Goal: Task Accomplishment & Management: Use online tool/utility

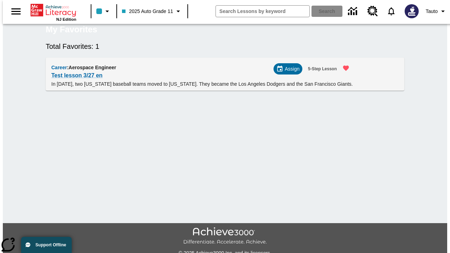
click at [291, 73] on span "Assign" at bounding box center [292, 68] width 15 height 7
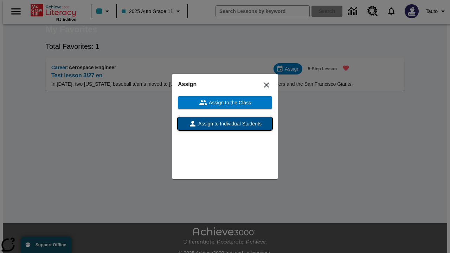
click at [225, 124] on span "Assign to Individual Students" at bounding box center [229, 123] width 65 height 7
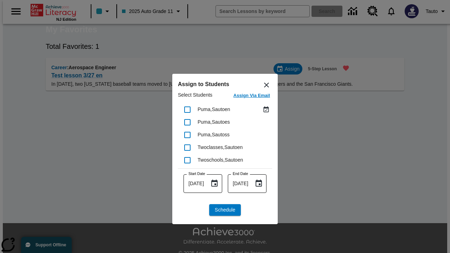
click at [187, 109] on input "checkbox" at bounding box center [187, 109] width 15 height 15
checkbox input "true"
click at [225, 210] on span "Schedule" at bounding box center [225, 209] width 20 height 7
